Goal: Find specific page/section: Find specific page/section

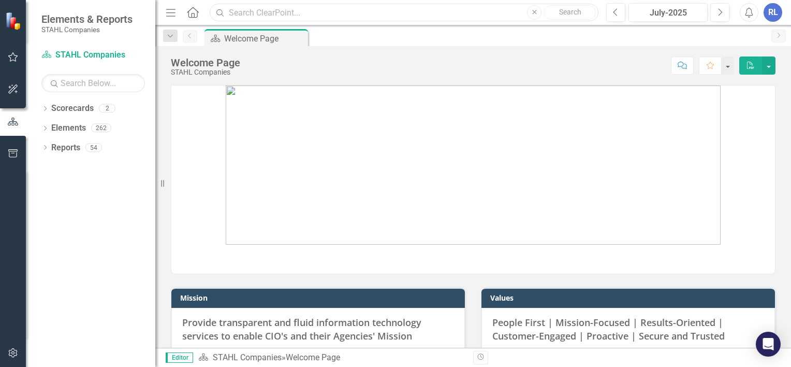
click at [257, 11] on input "text" at bounding box center [404, 13] width 389 height 18
click at [250, 12] on input "G6" at bounding box center [404, 13] width 389 height 18
type input "G6 Mod"
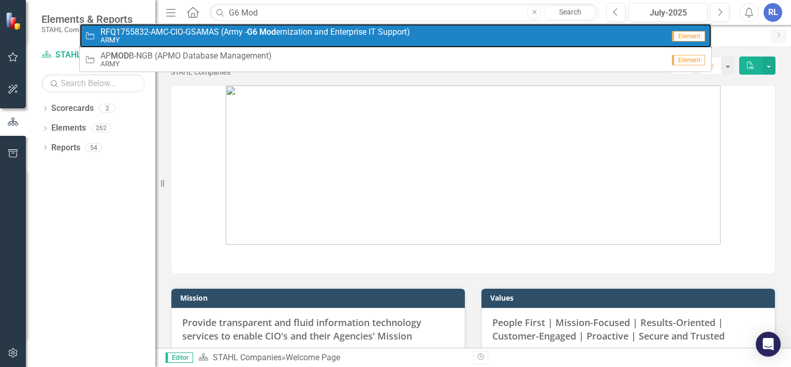
click at [250, 31] on span "RFQ1755832-AMC-CIO-GSAMAS (Army - G6 Mod ernization and Enterprise IT Support)" at bounding box center [255, 31] width 310 height 9
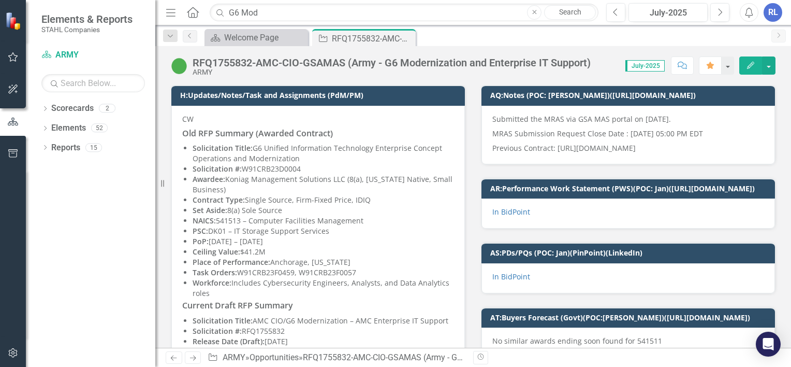
scroll to position [207, 0]
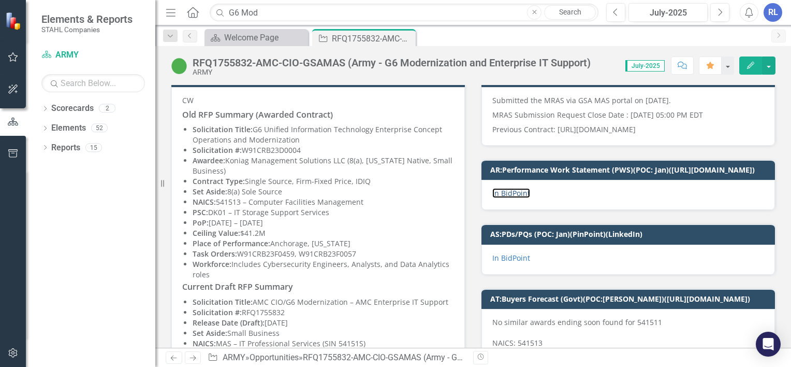
click at [505, 198] on link "In BidPoint" at bounding box center [511, 193] width 38 height 10
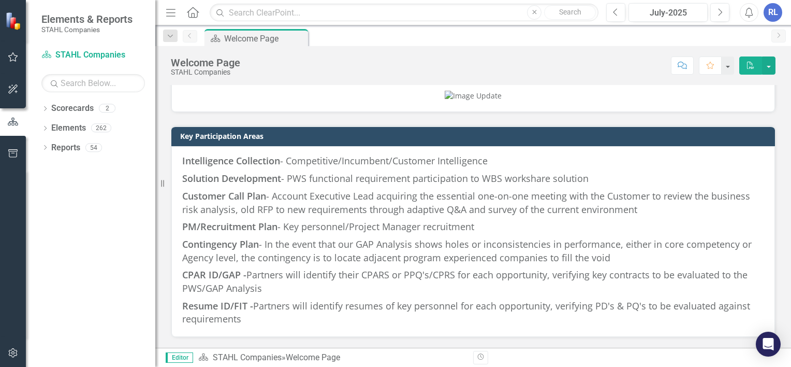
scroll to position [1452, 0]
click at [67, 152] on link "Reports" at bounding box center [65, 148] width 29 height 12
click at [46, 149] on icon "Dropdown" at bounding box center [44, 149] width 7 height 6
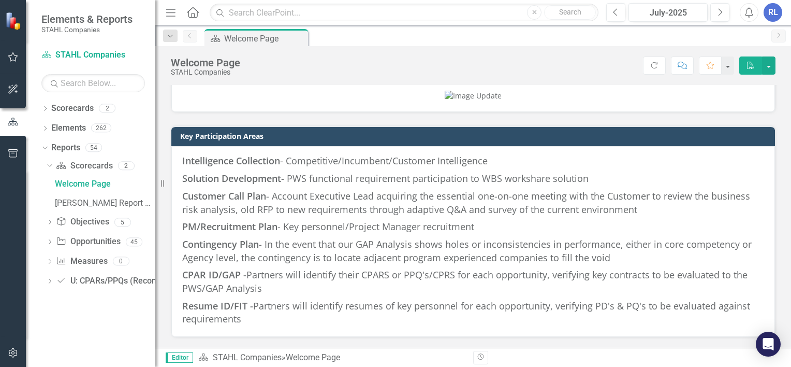
scroll to position [1297, 0]
